Goal: Information Seeking & Learning: Find specific page/section

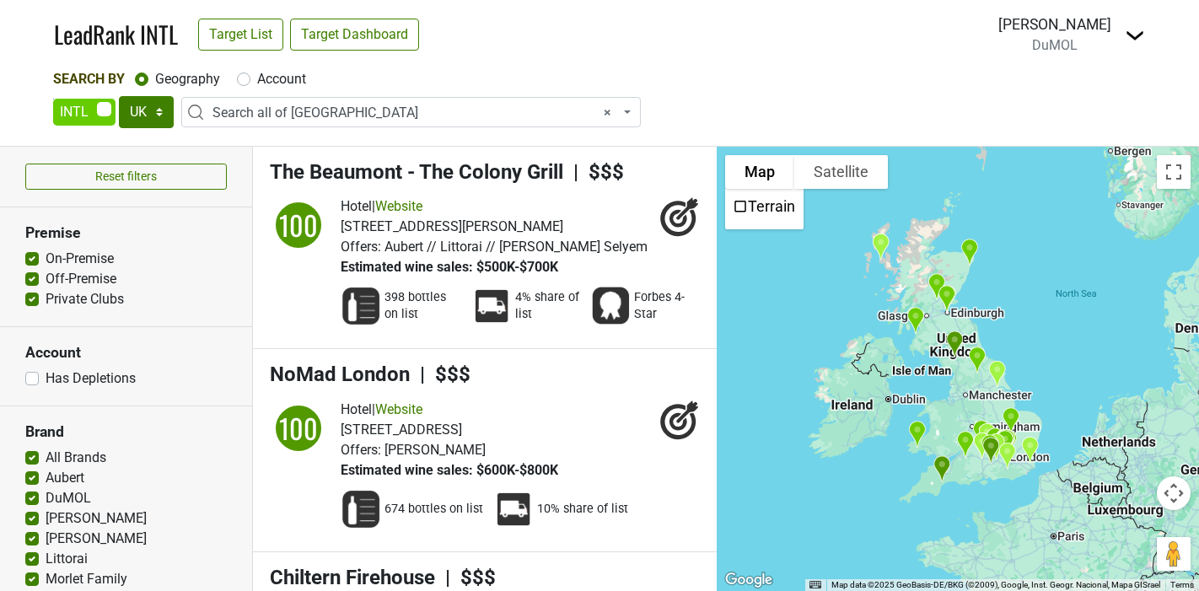
select select "ALL_UK"
select select
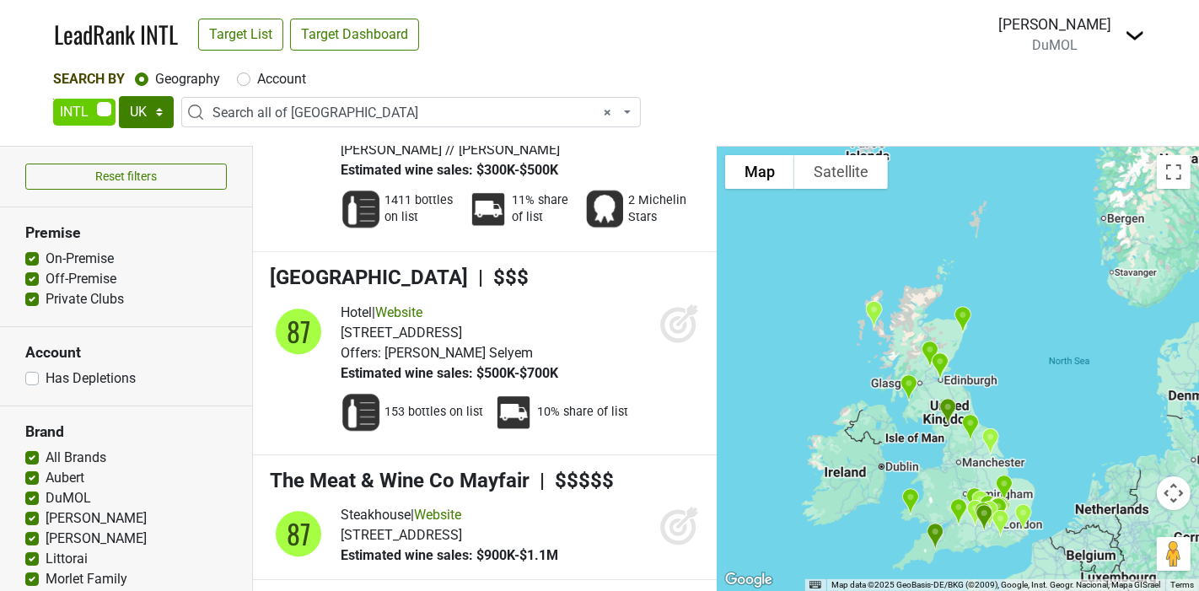
scroll to position [14653, 0]
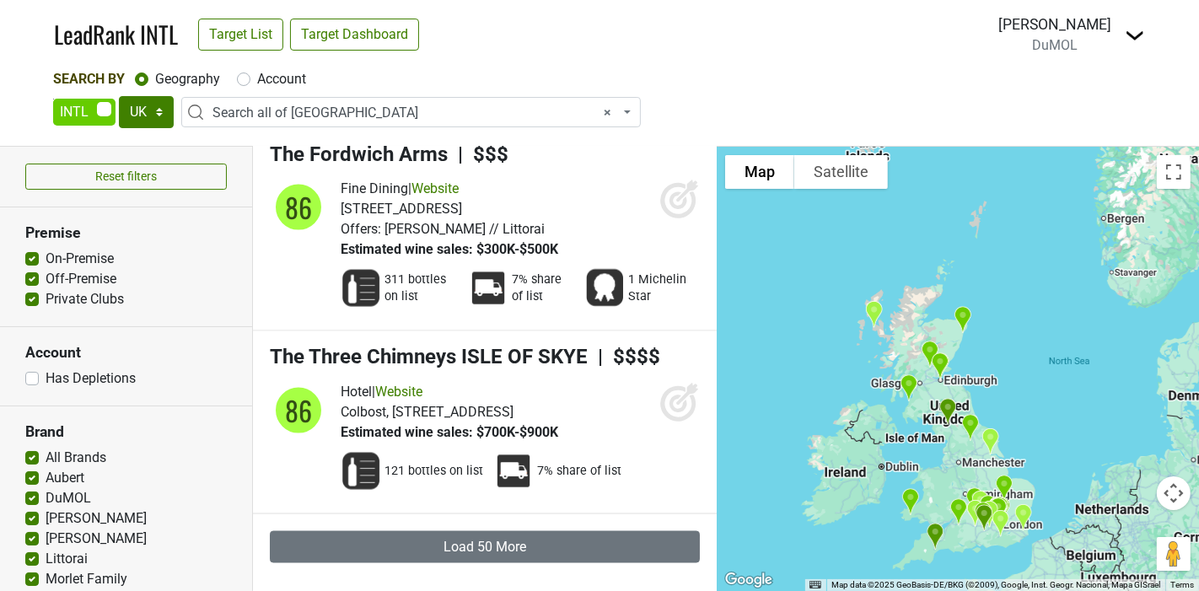
scroll to position [19275, 0]
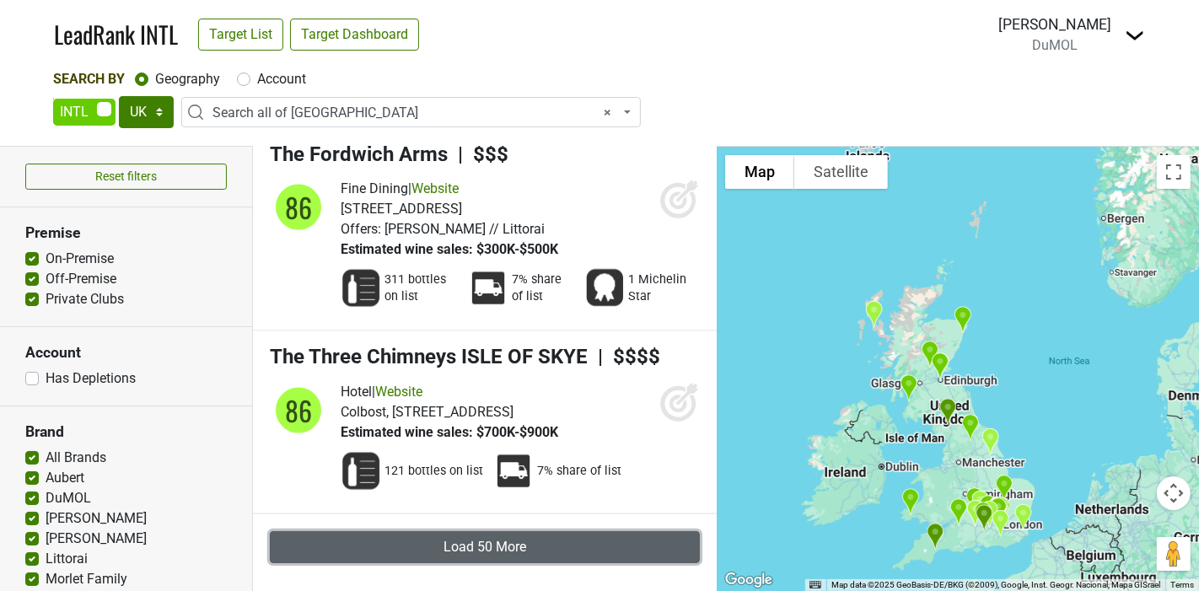
click at [476, 547] on button "Load 50 More" at bounding box center [485, 547] width 430 height 32
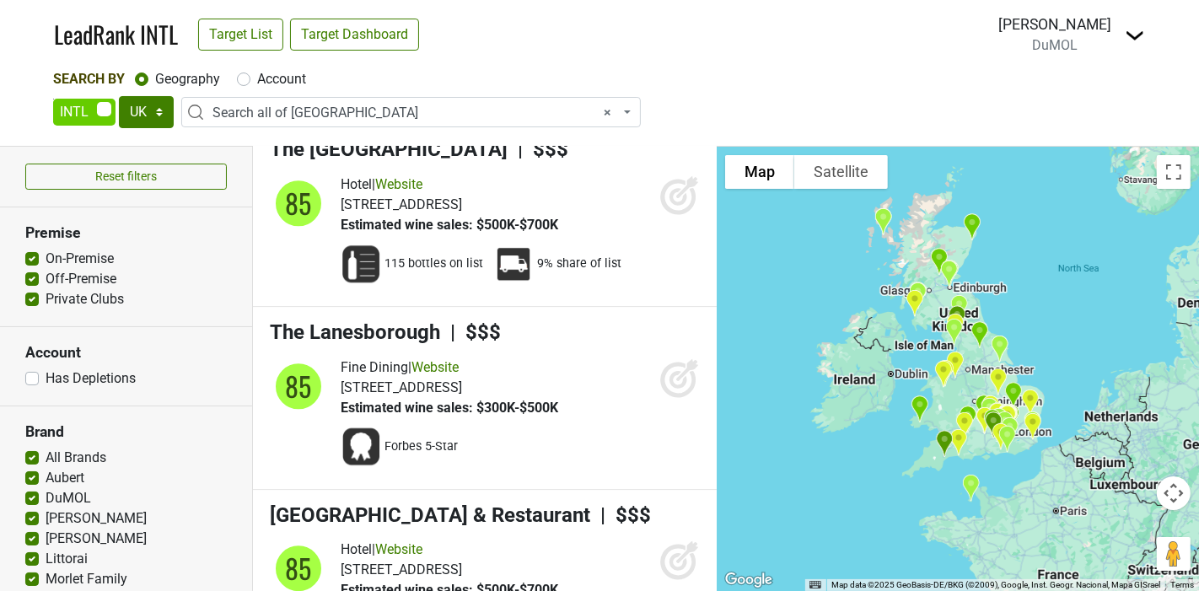
scroll to position [19763, 0]
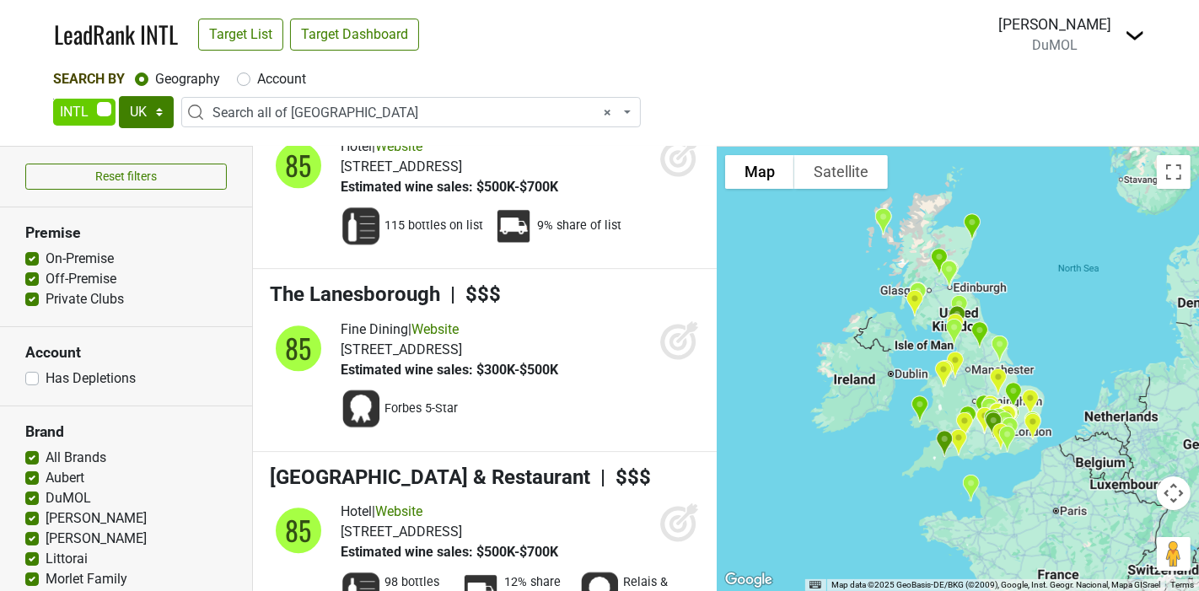
click at [320, 116] on span "× Search all of [GEOGRAPHIC_DATA]" at bounding box center [416, 113] width 407 height 20
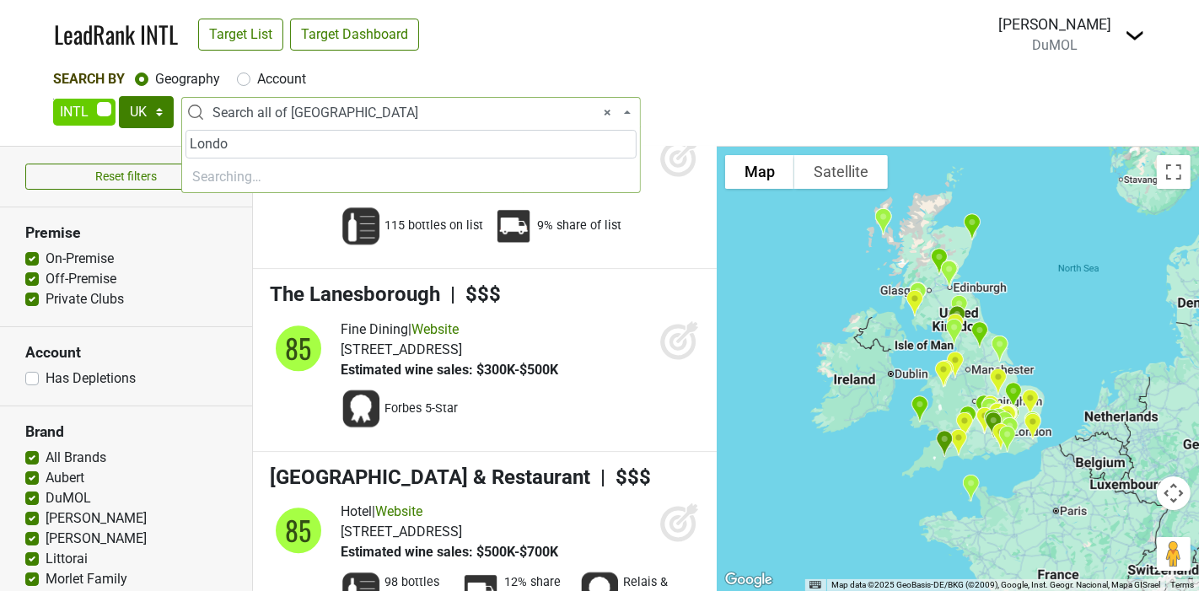
type input "[GEOGRAPHIC_DATA]"
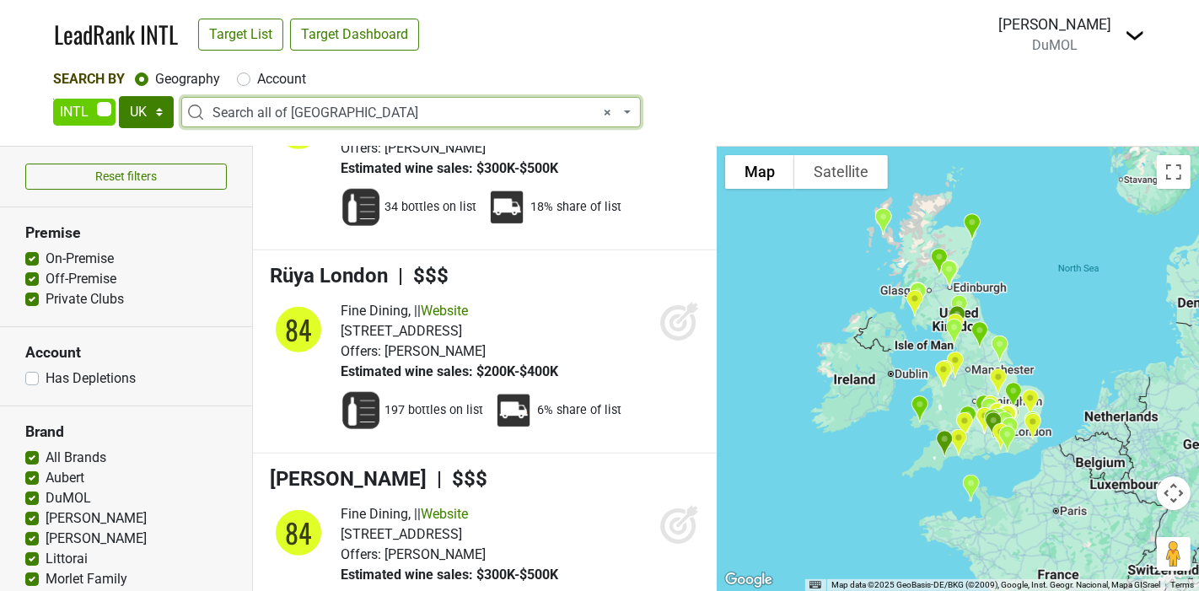
scroll to position [22799, 0]
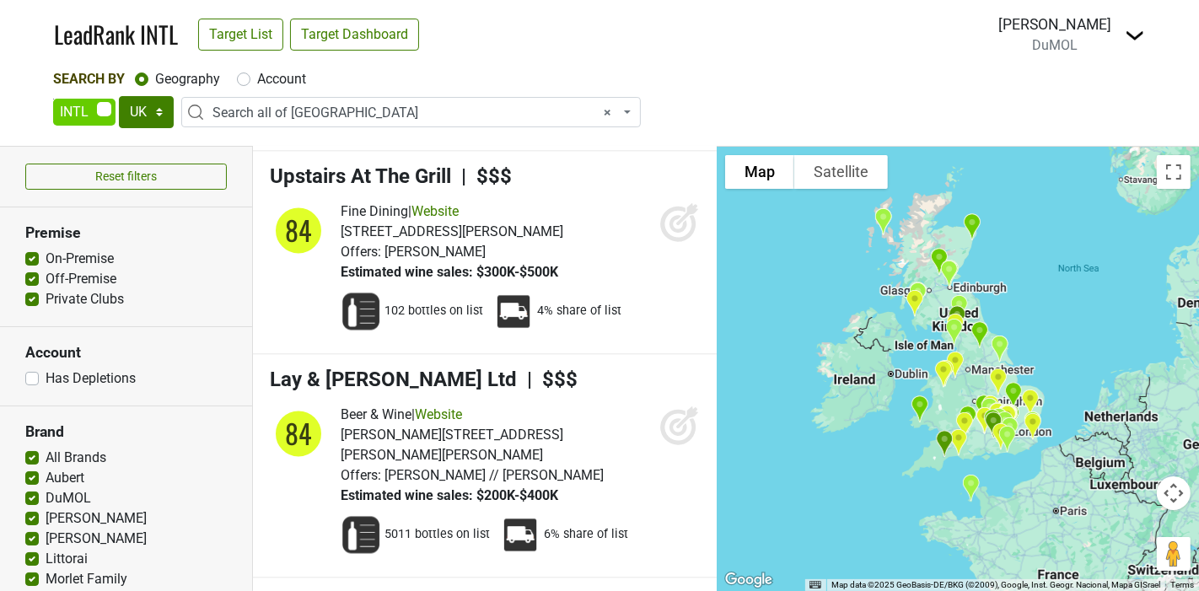
scroll to position [24235, 0]
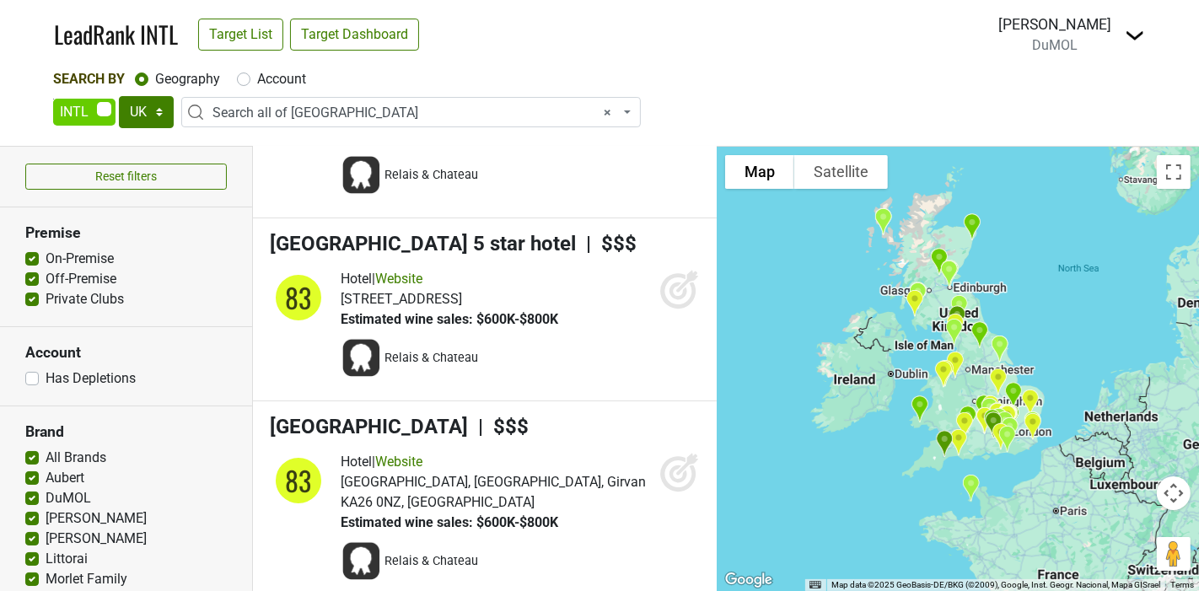
scroll to position [27084, 0]
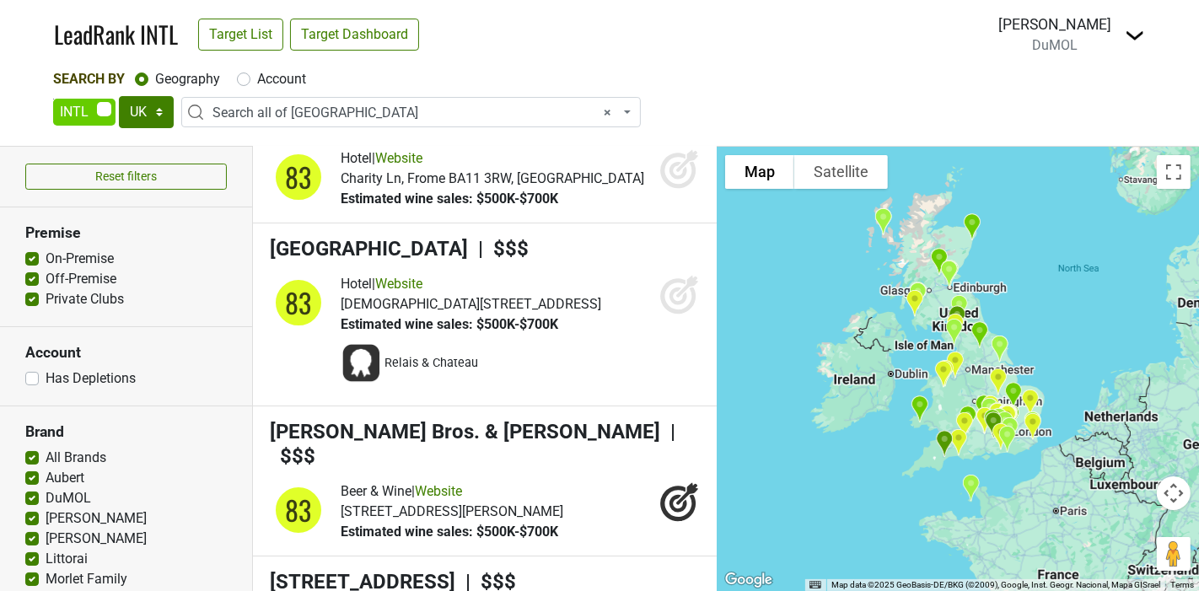
scroll to position [26559, 0]
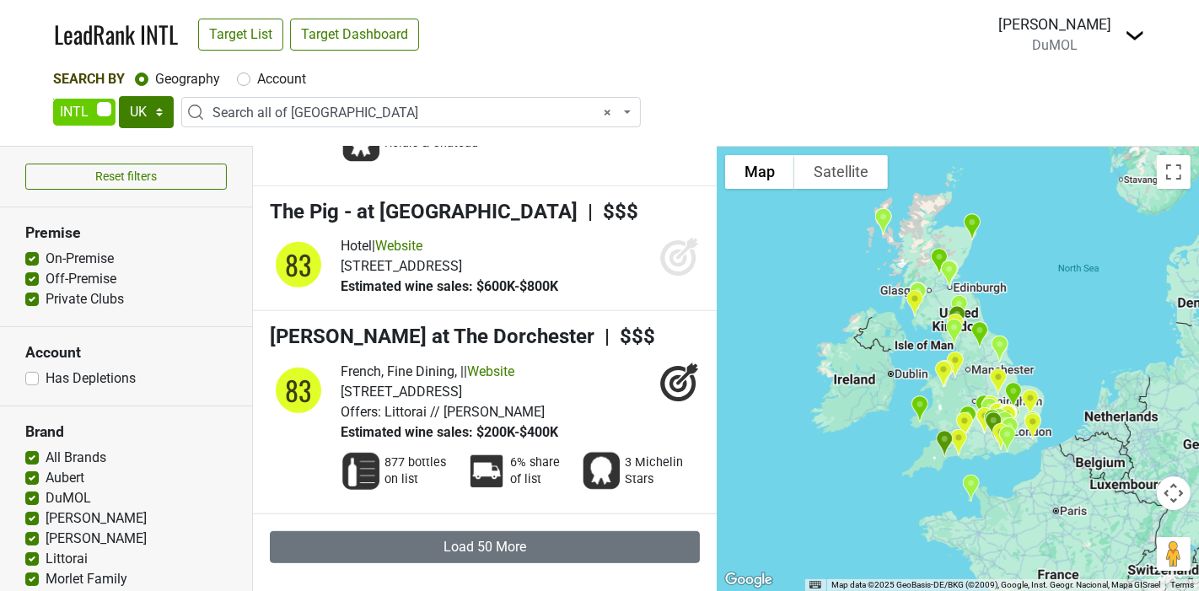
scroll to position [29071, 0]
click at [515, 325] on h4 "[PERSON_NAME] at The Dorchester | $$$" at bounding box center [485, 337] width 430 height 24
